Goal: Find specific page/section: Find specific page/section

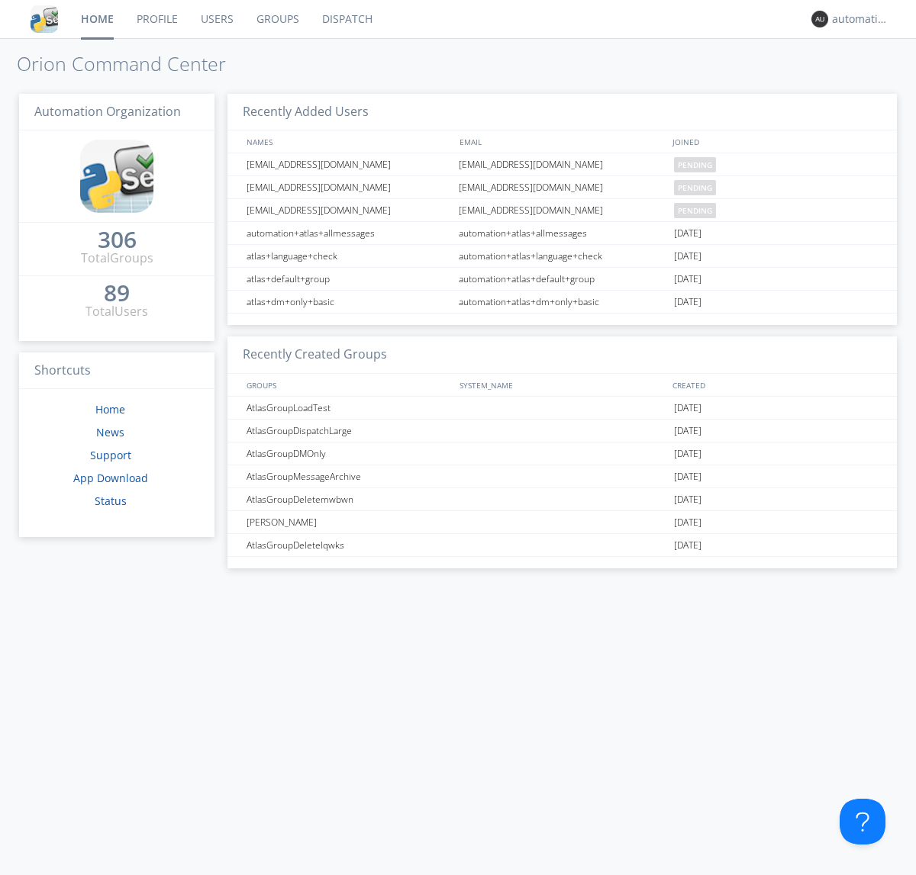
click at [346, 19] on link "Dispatch" at bounding box center [347, 19] width 73 height 38
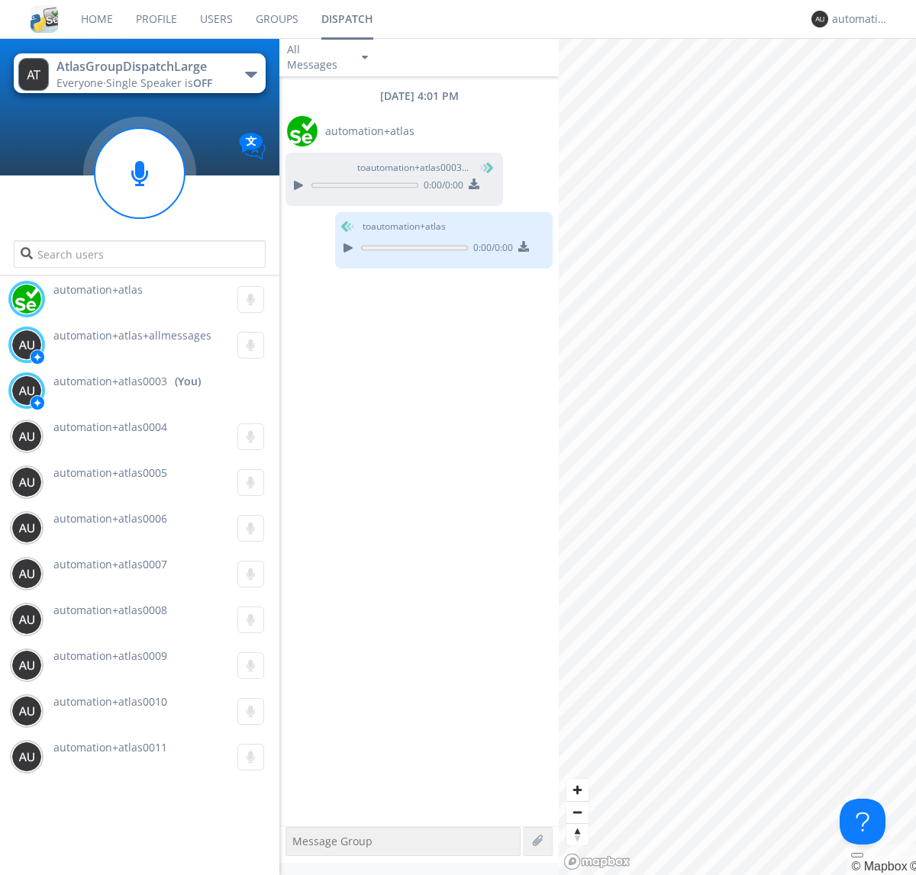
click at [250, 74] on div "button" at bounding box center [251, 75] width 12 height 6
click at [0, 0] on span "AtlasGroupDispatch" at bounding box center [0, 0] width 0 height 0
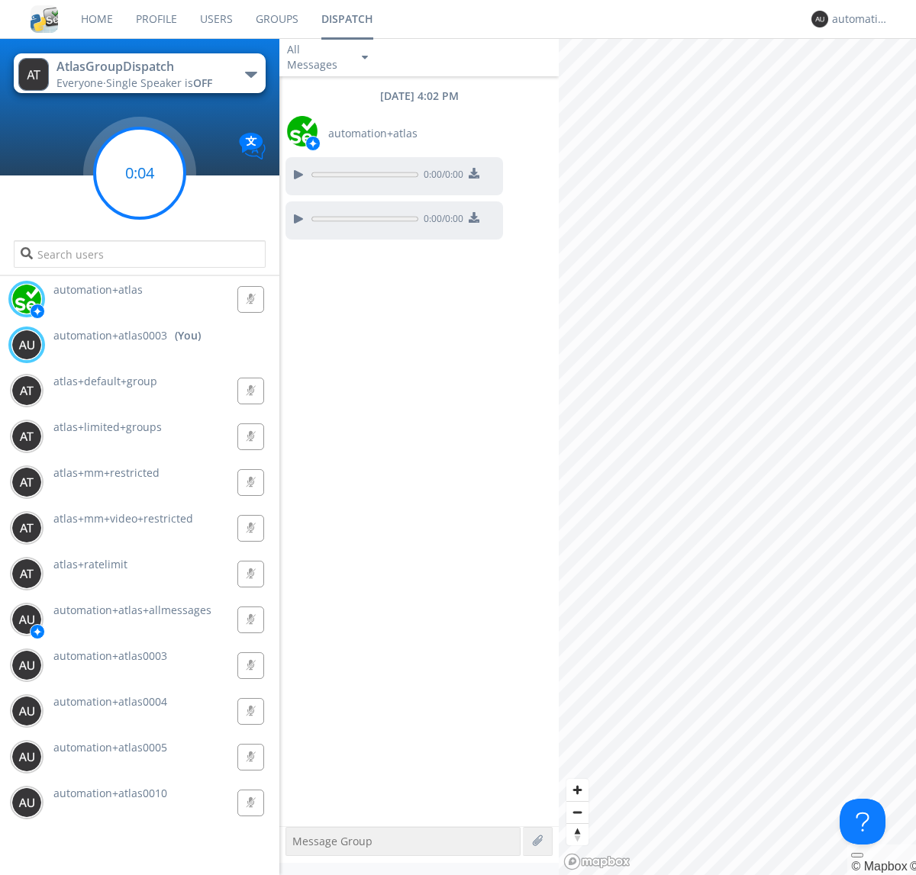
click at [140, 173] on g at bounding box center [140, 173] width 90 height 90
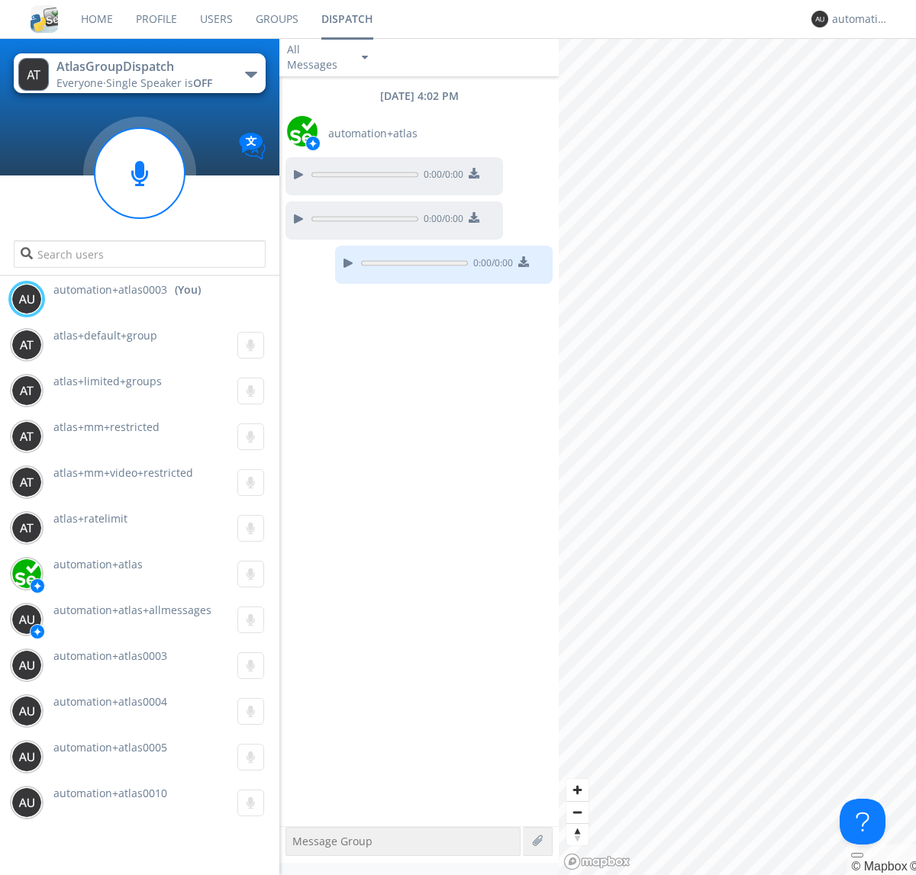
click at [250, 74] on div "button" at bounding box center [251, 75] width 12 height 6
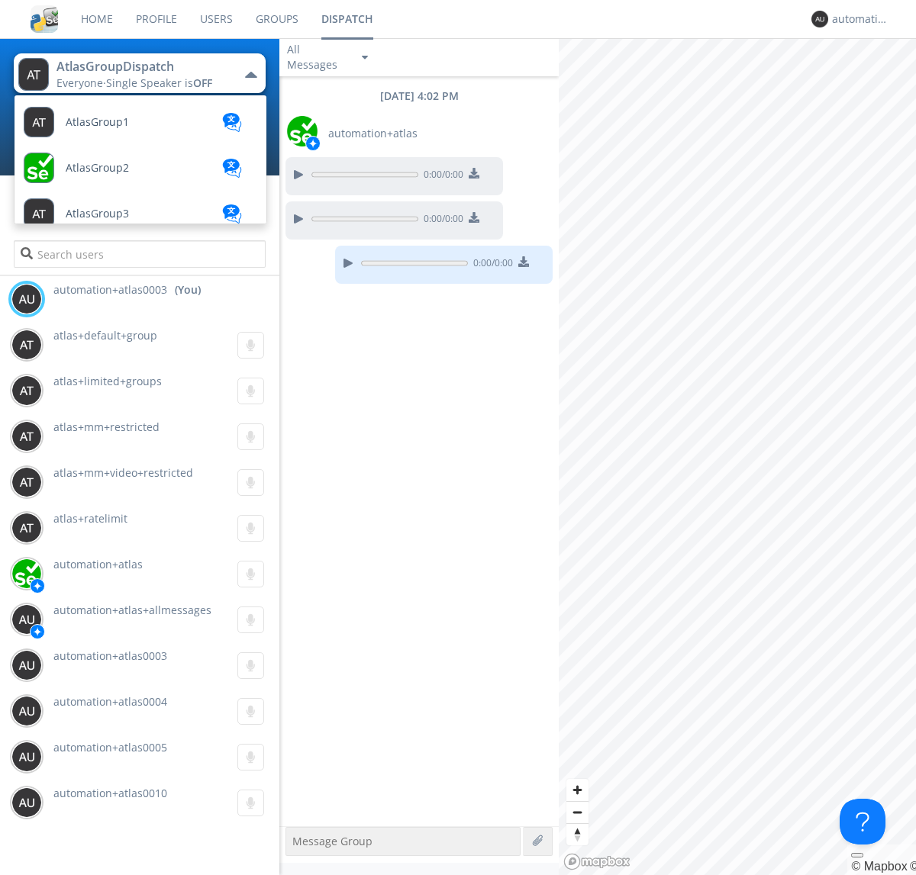
click at [118, 128] on span "AtlasGroupDispatch2" at bounding box center [97, 122] width 63 height 11
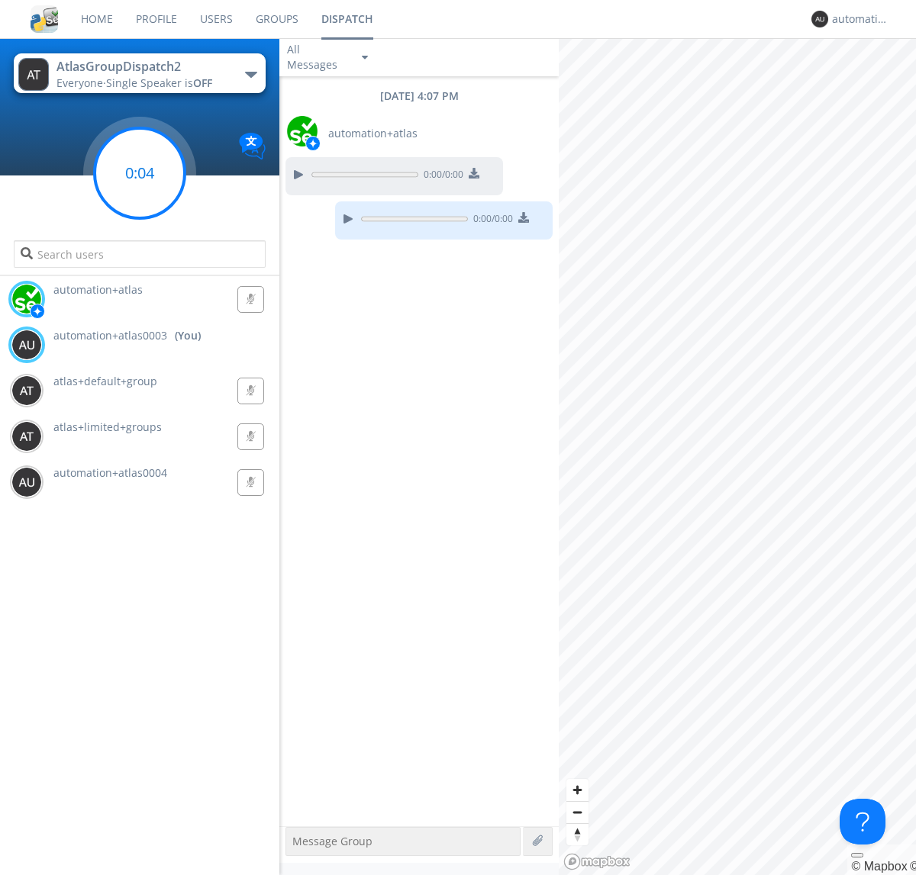
click at [140, 173] on g at bounding box center [140, 173] width 90 height 90
click at [856, 19] on div "automation+atlas0003" at bounding box center [860, 18] width 57 height 15
